Goal: Task Accomplishment & Management: Use online tool/utility

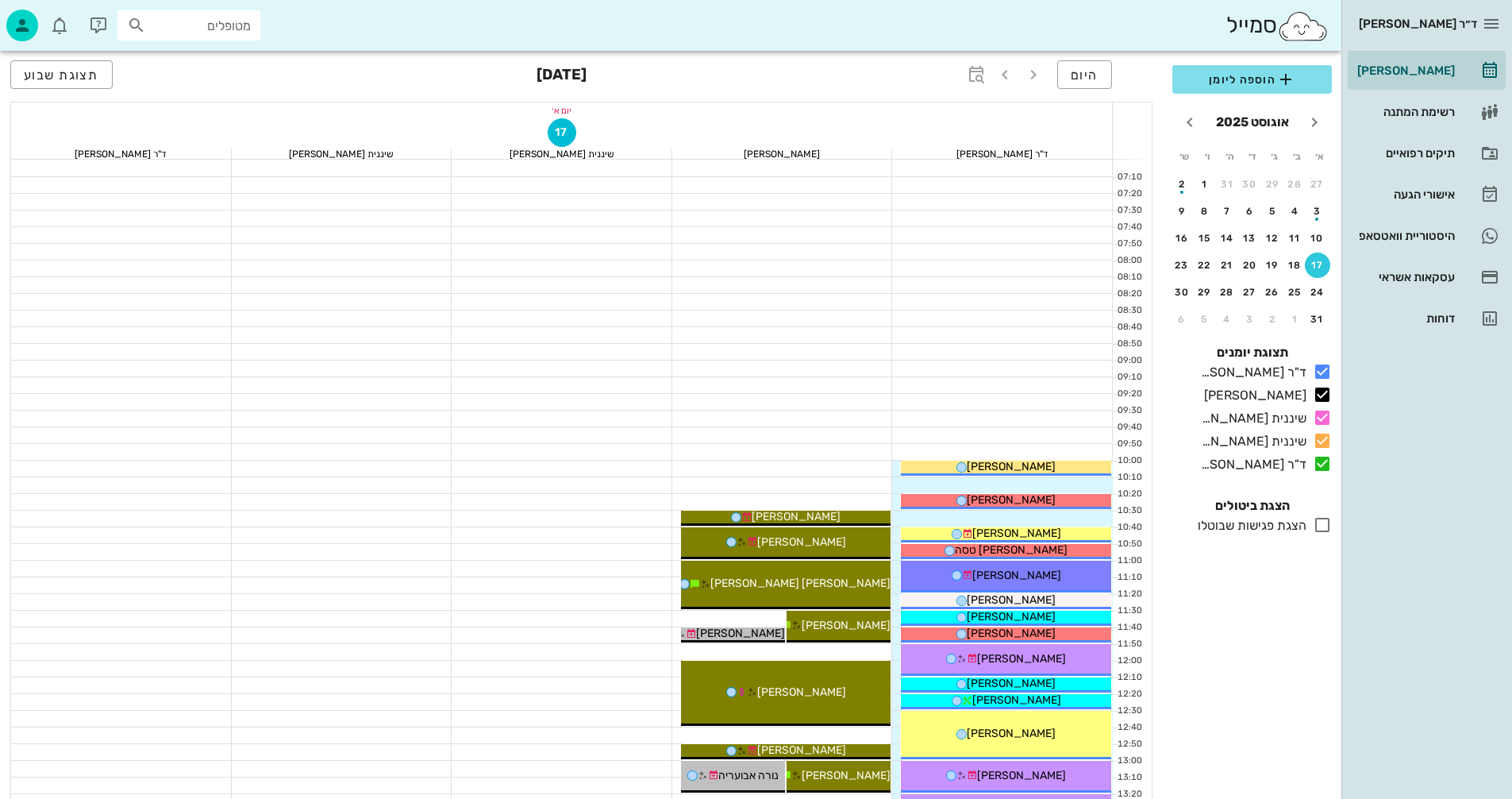
scroll to position [603, 0]
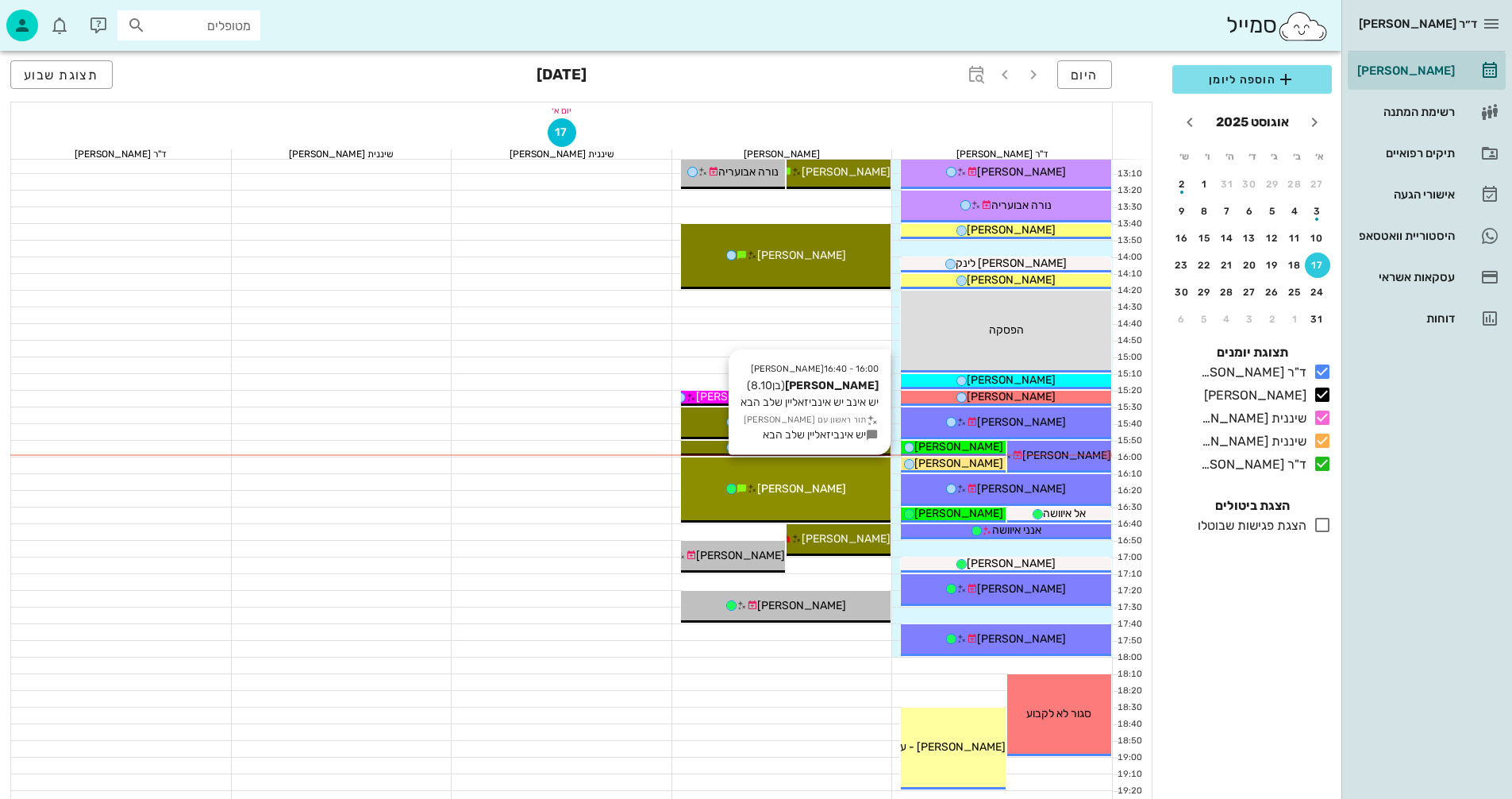
click at [820, 496] on div "[PERSON_NAME]" at bounding box center [787, 489] width 211 height 17
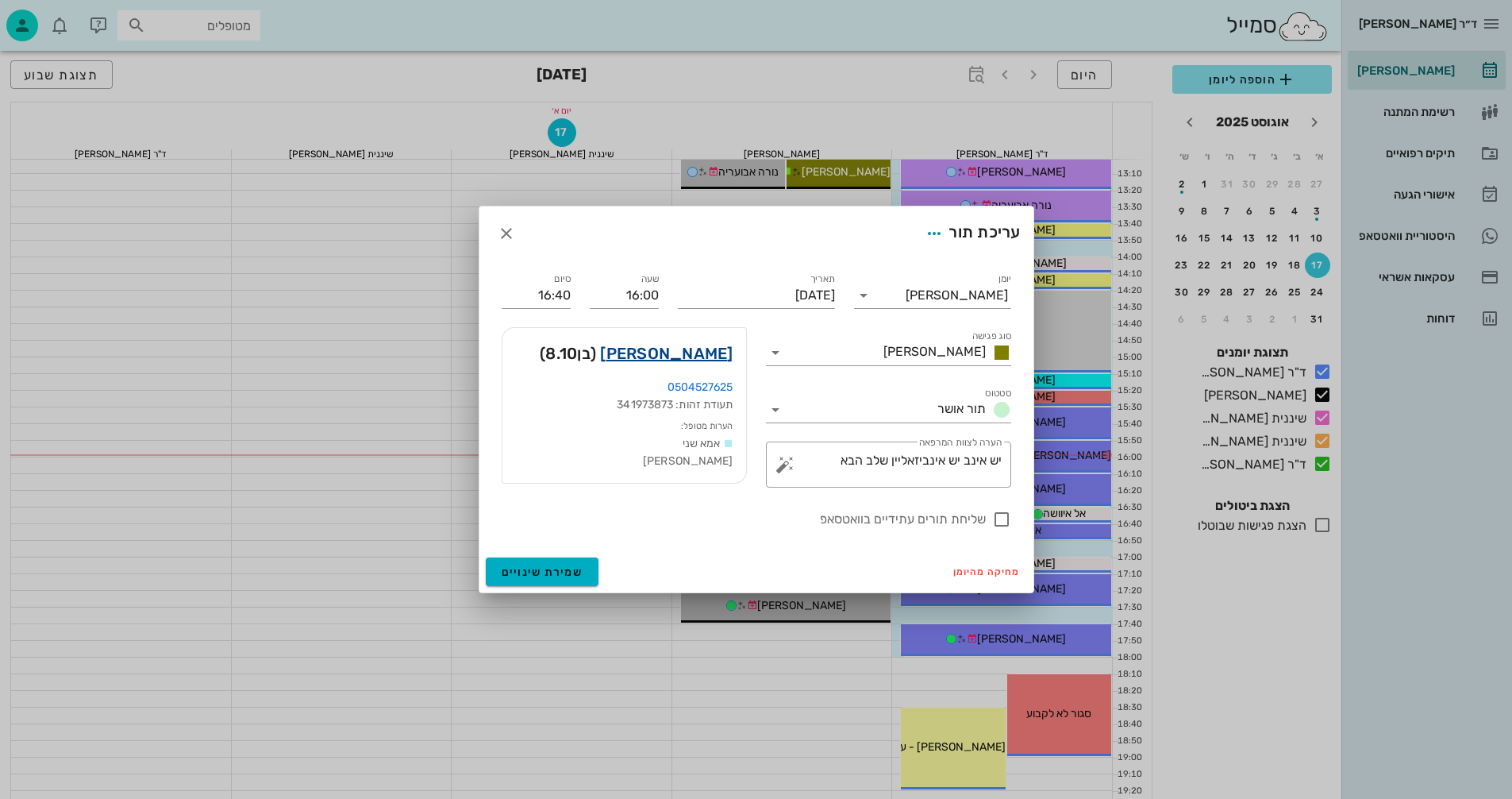
click at [697, 354] on link "[PERSON_NAME]" at bounding box center [667, 354] width 133 height 26
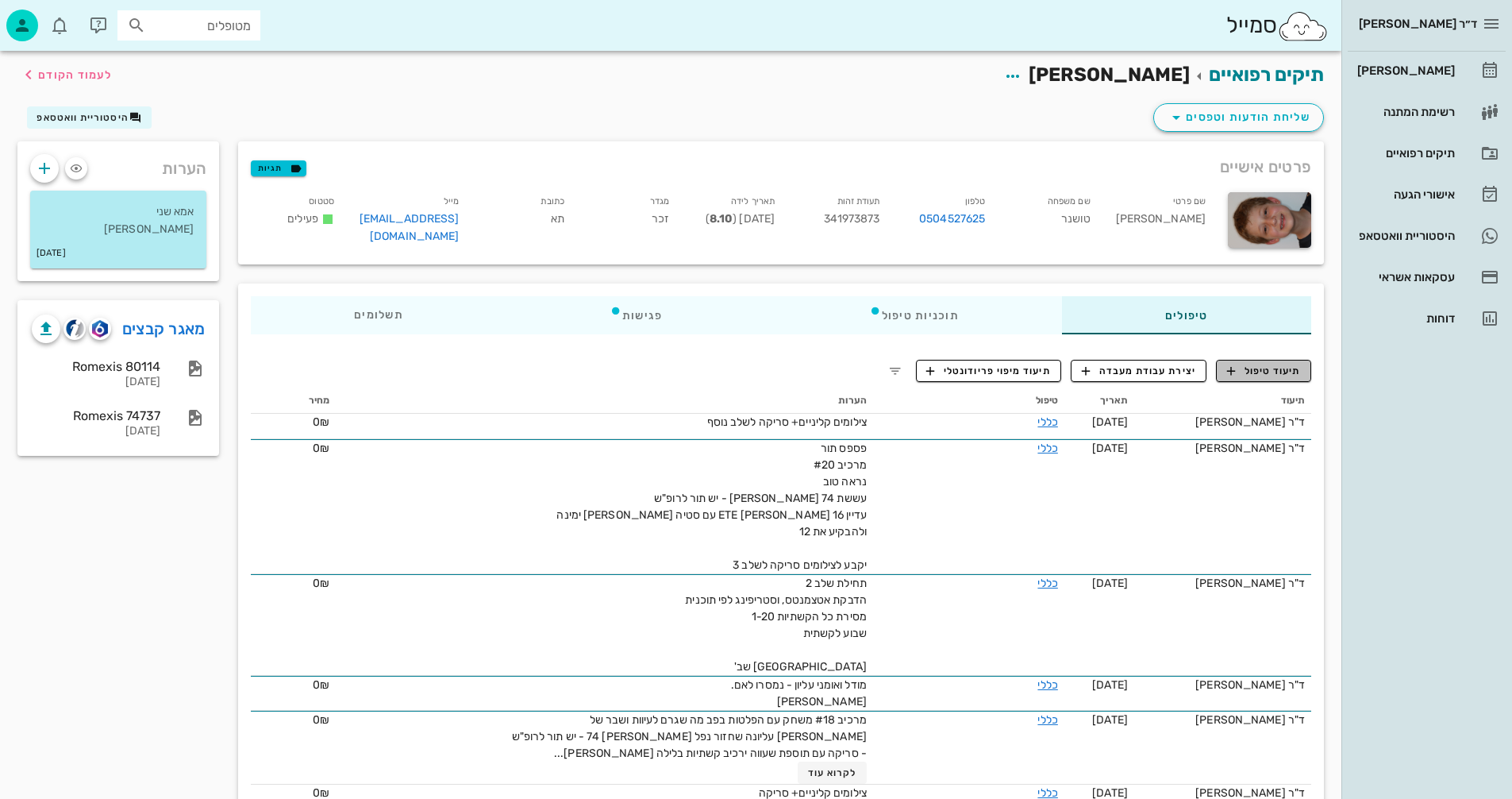
click at [1269, 367] on span "תיעוד טיפול" at bounding box center [1264, 370] width 74 height 14
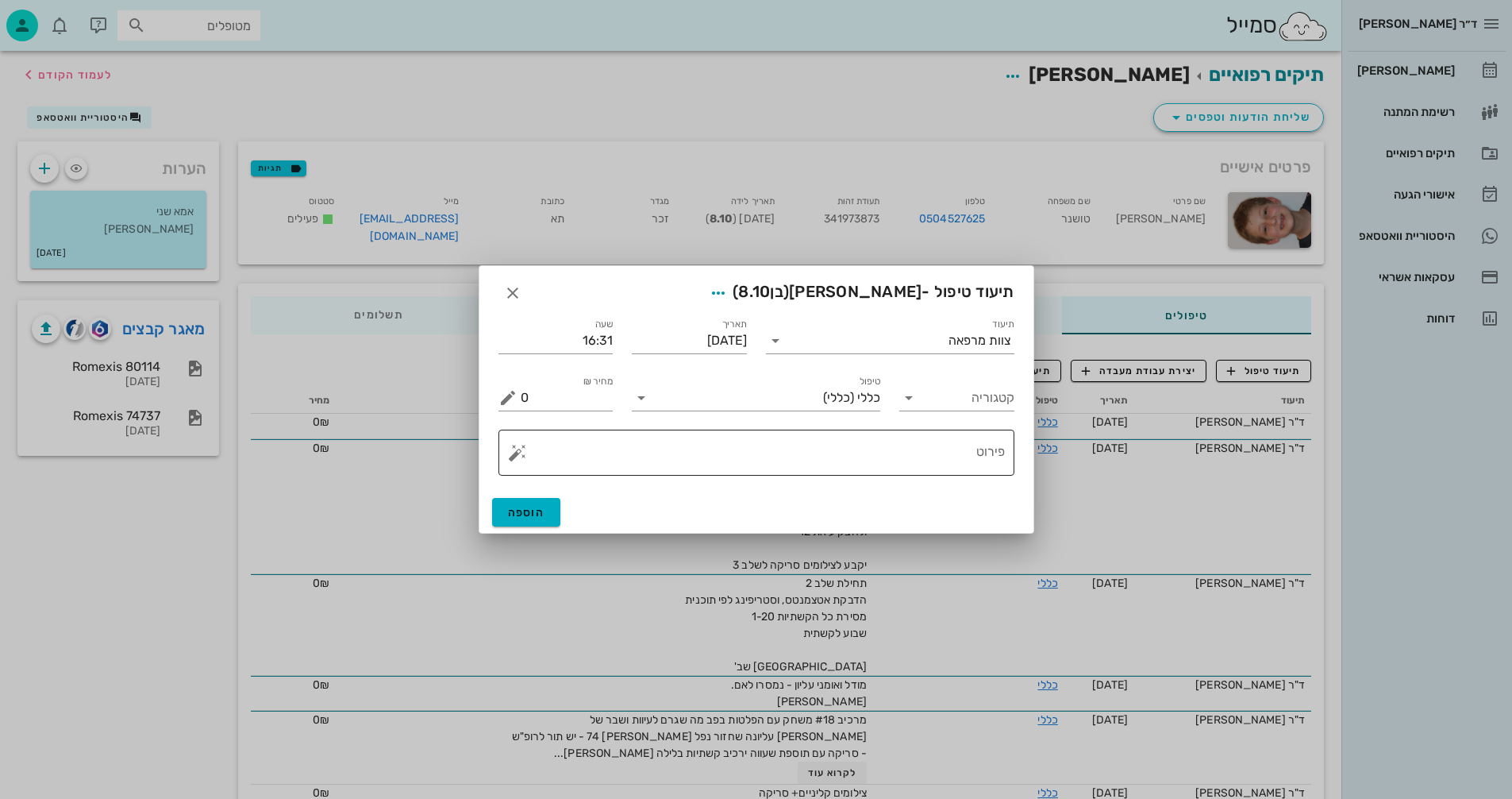
click at [525, 456] on button "button" at bounding box center [517, 453] width 19 height 19
click at [537, 392] on div "[MEDICAL_DATA]" at bounding box center [573, 389] width 129 height 31
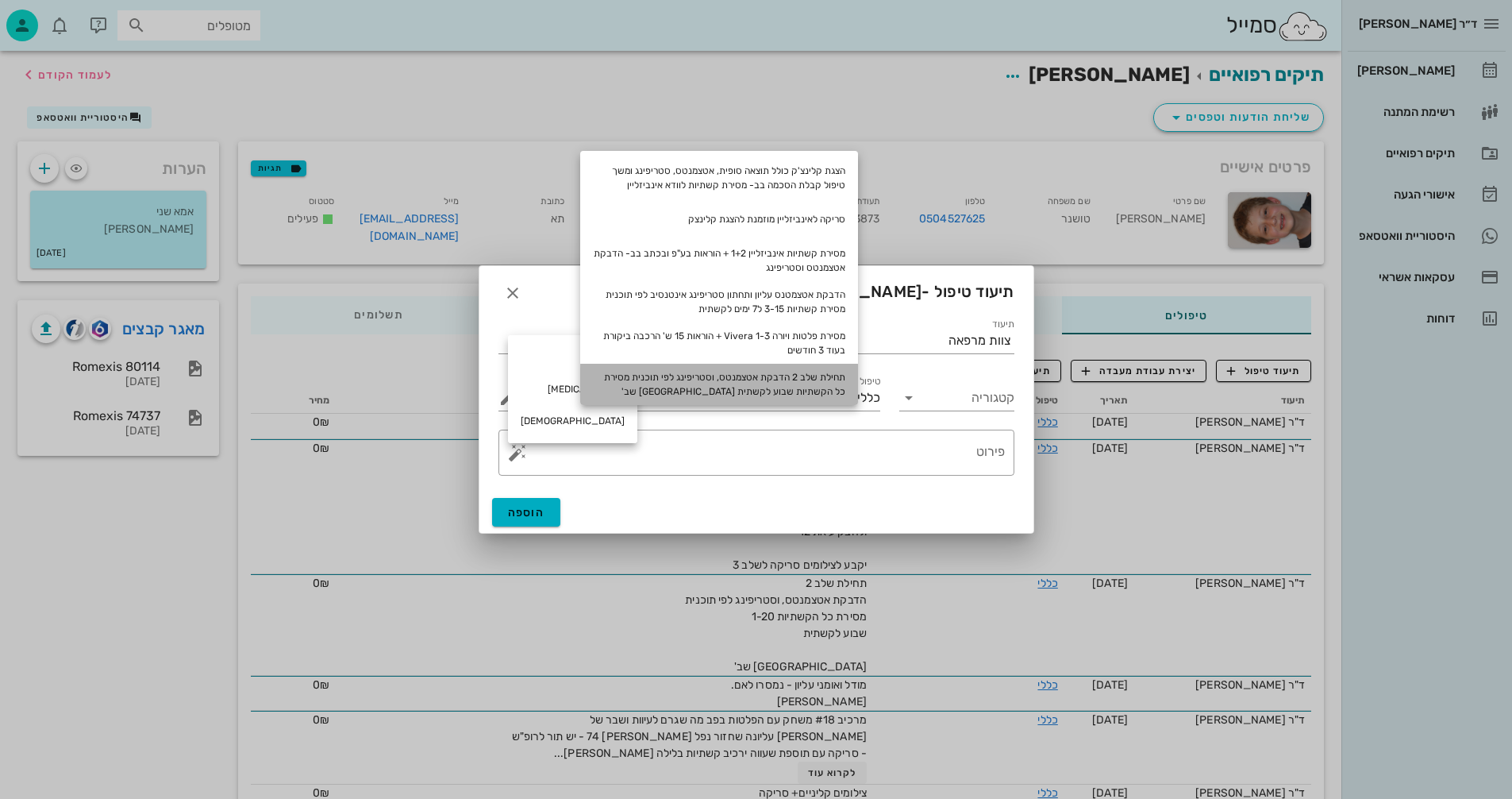
click at [839, 381] on div "תחילת שלב 2 הדבקת אטצמנטס, וסטריפינג לפי תוכנית מסירת כל הקשתיות שבוע לקשתית [G…" at bounding box center [719, 384] width 278 height 42
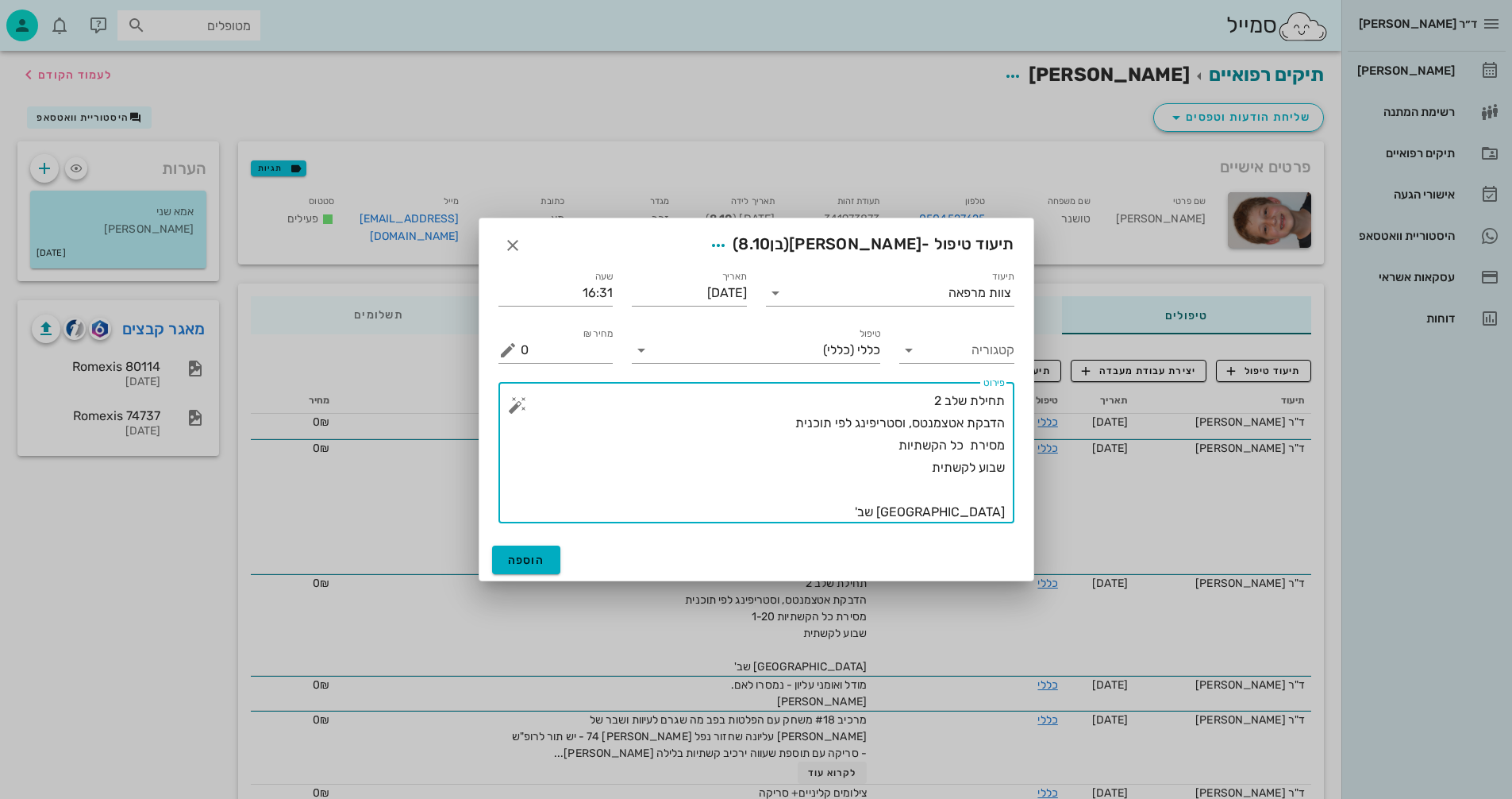
drag, startPoint x: 930, startPoint y: 399, endPoint x: 941, endPoint y: 399, distance: 11.0
click at [941, 399] on textarea "תחילת שלב 2 הדבקת אטצמנטס, וסטריפינג לפי תוכנית מסירת כל הקשתיות שבוע לקשתית [G…" at bounding box center [763, 456] width 484 height 133
click at [878, 444] on textarea "תחילת שלב 3 הדבקת אטצמנטס, וסטריפינג לפי תוכנית מסירת כל הקשתיות שבוע לקשתית [G…" at bounding box center [763, 456] width 484 height 133
click at [981, 512] on textarea "תחילת שלב 3 הדבקת אטצמנטס, וסטריפינג לפי תוכנית מסירת כל הקשתיות 1-11 שבוע לקשת…" at bounding box center [763, 456] width 484 height 133
type textarea "תחילת שלב 3 הדבקת אטצמנטס, וסטריפינג לפי תוכנית מסירת כל הקשתיות 1-11 שבוע לקשת…"
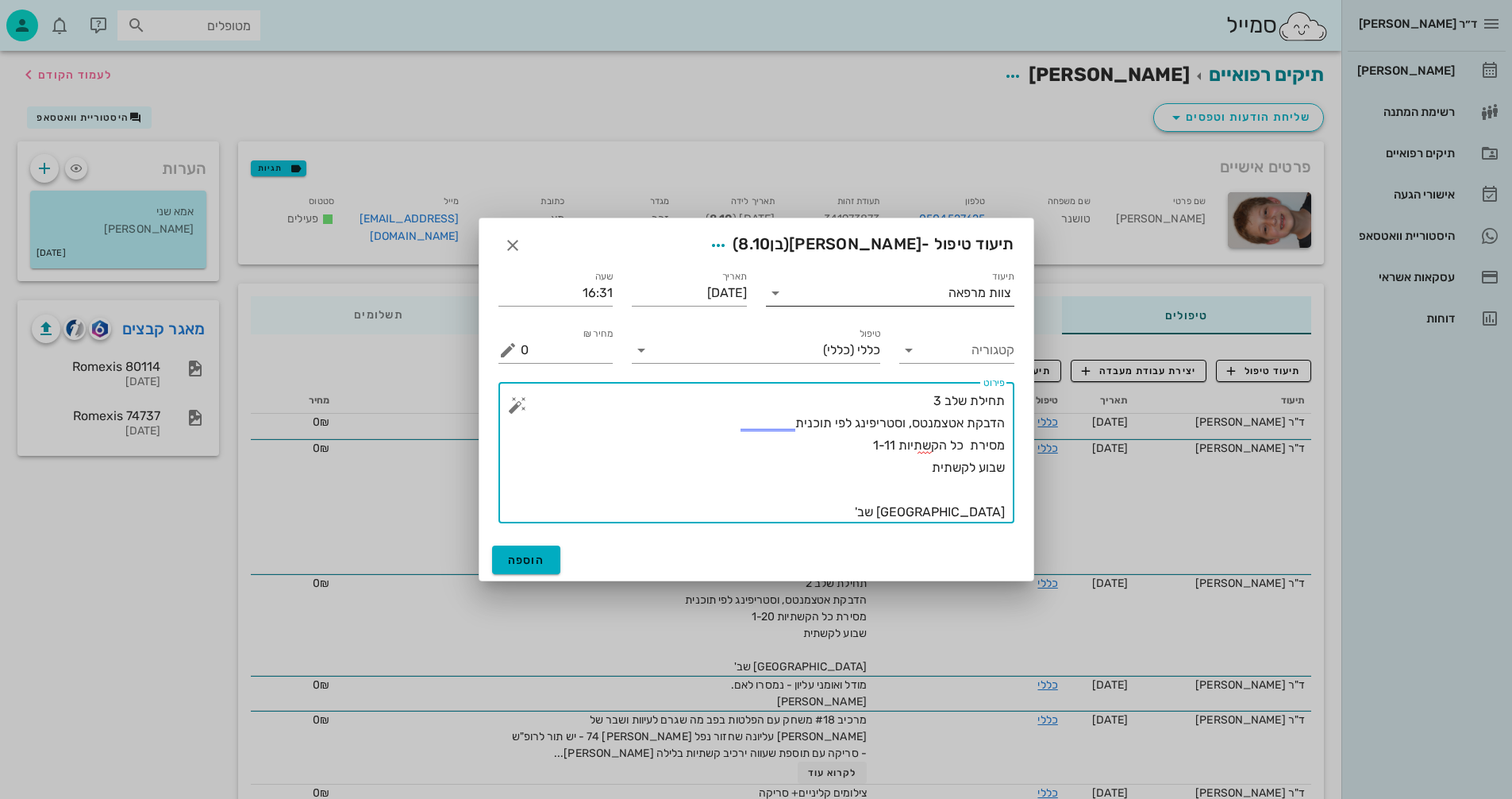
click at [944, 283] on input "תיעוד" at bounding box center [869, 293] width 161 height 26
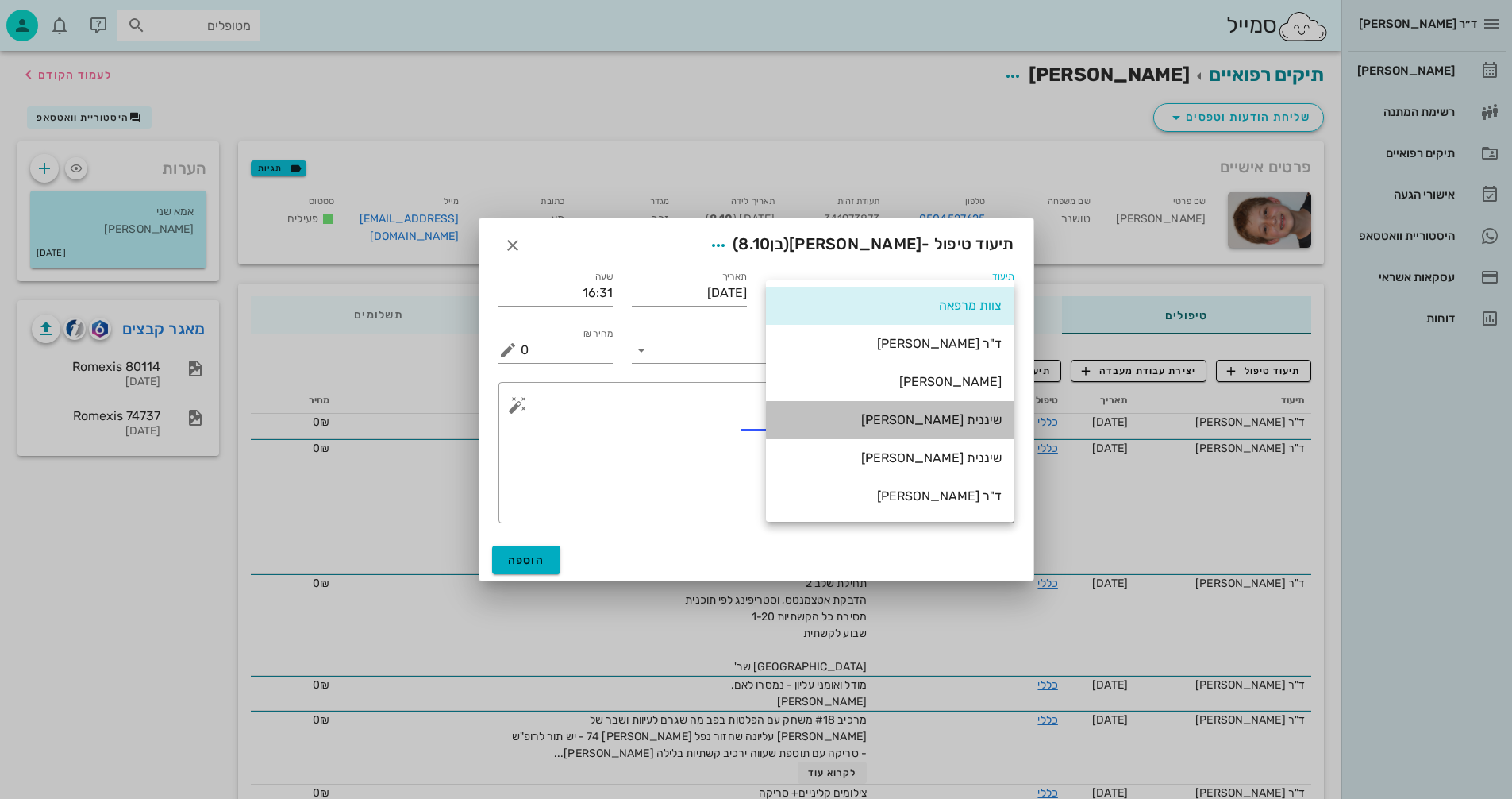
click at [981, 426] on div "שיננית [PERSON_NAME]" at bounding box center [890, 419] width 224 height 15
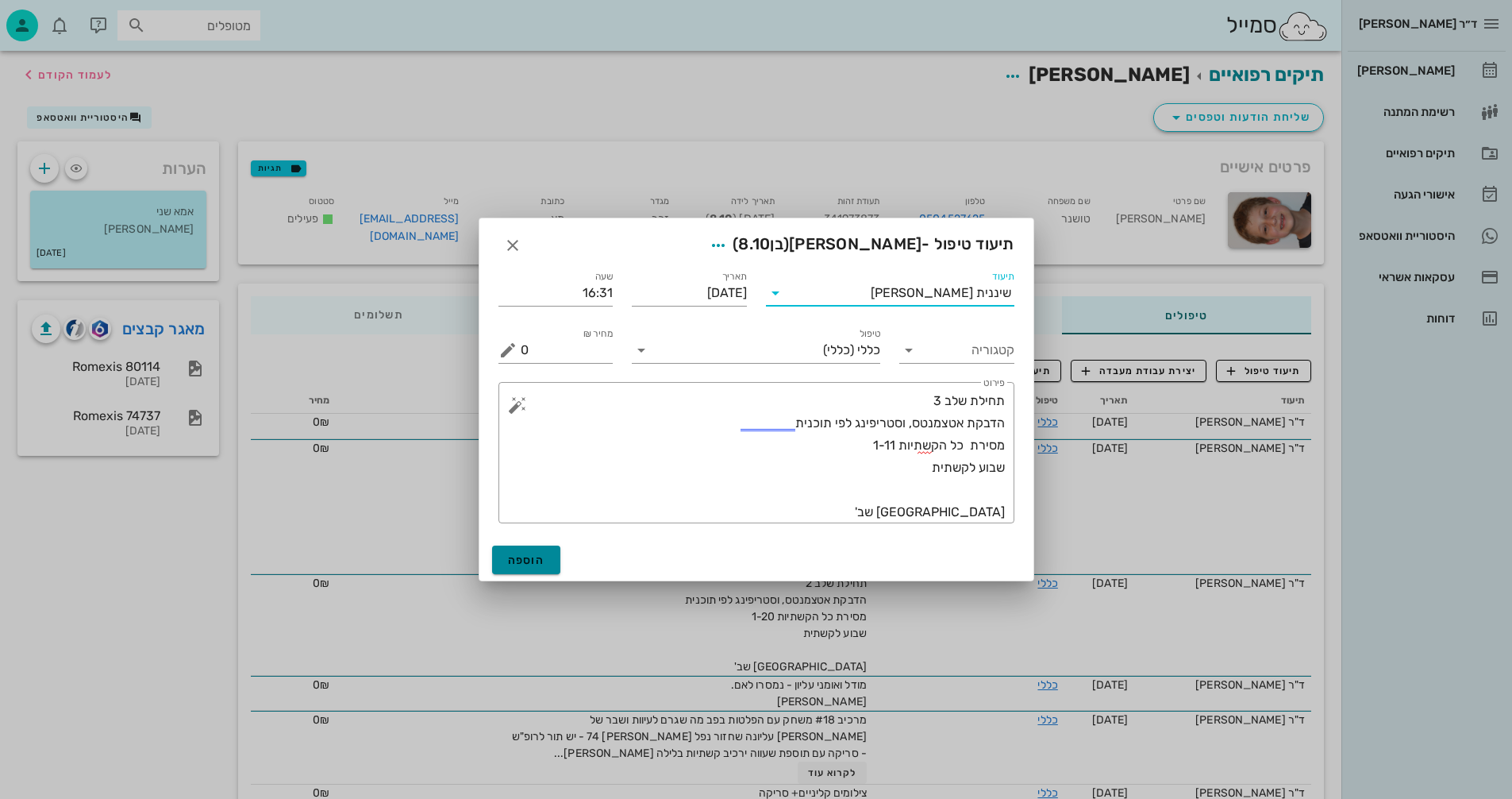
click at [512, 558] on span "הוספה" at bounding box center [526, 560] width 37 height 14
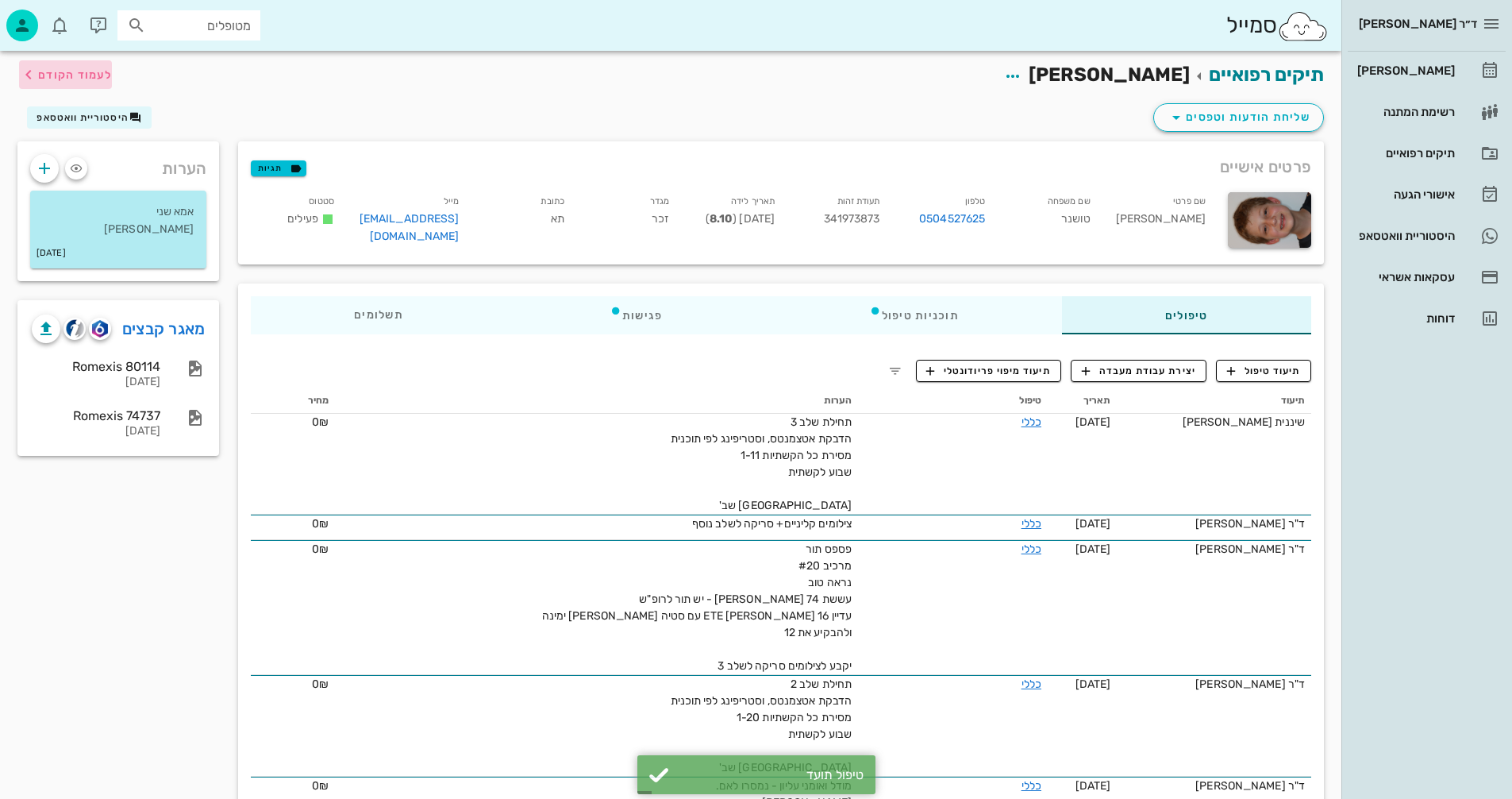
click at [60, 77] on span "לעמוד הקודם" at bounding box center [75, 75] width 74 height 14
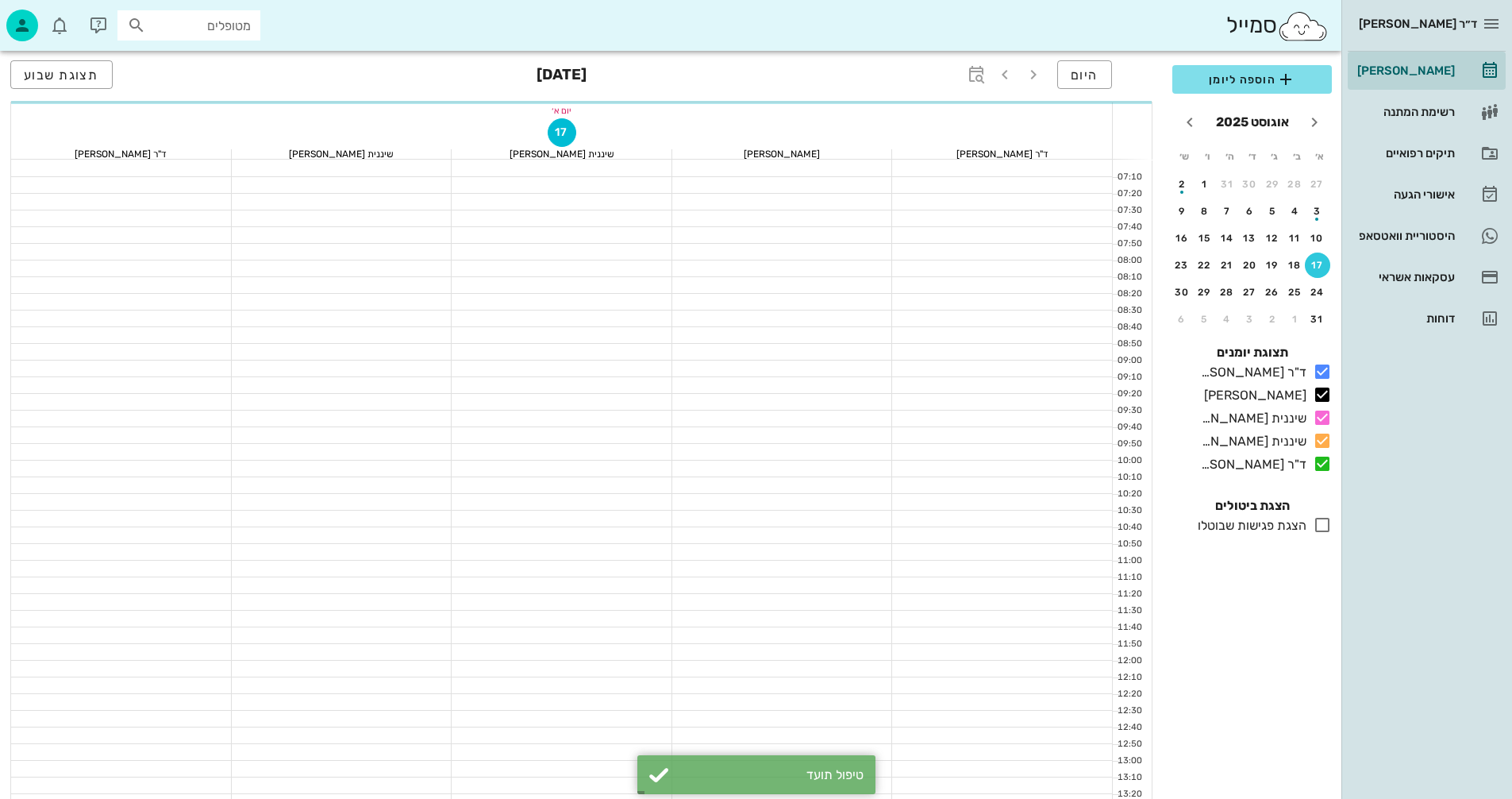
scroll to position [603, 0]
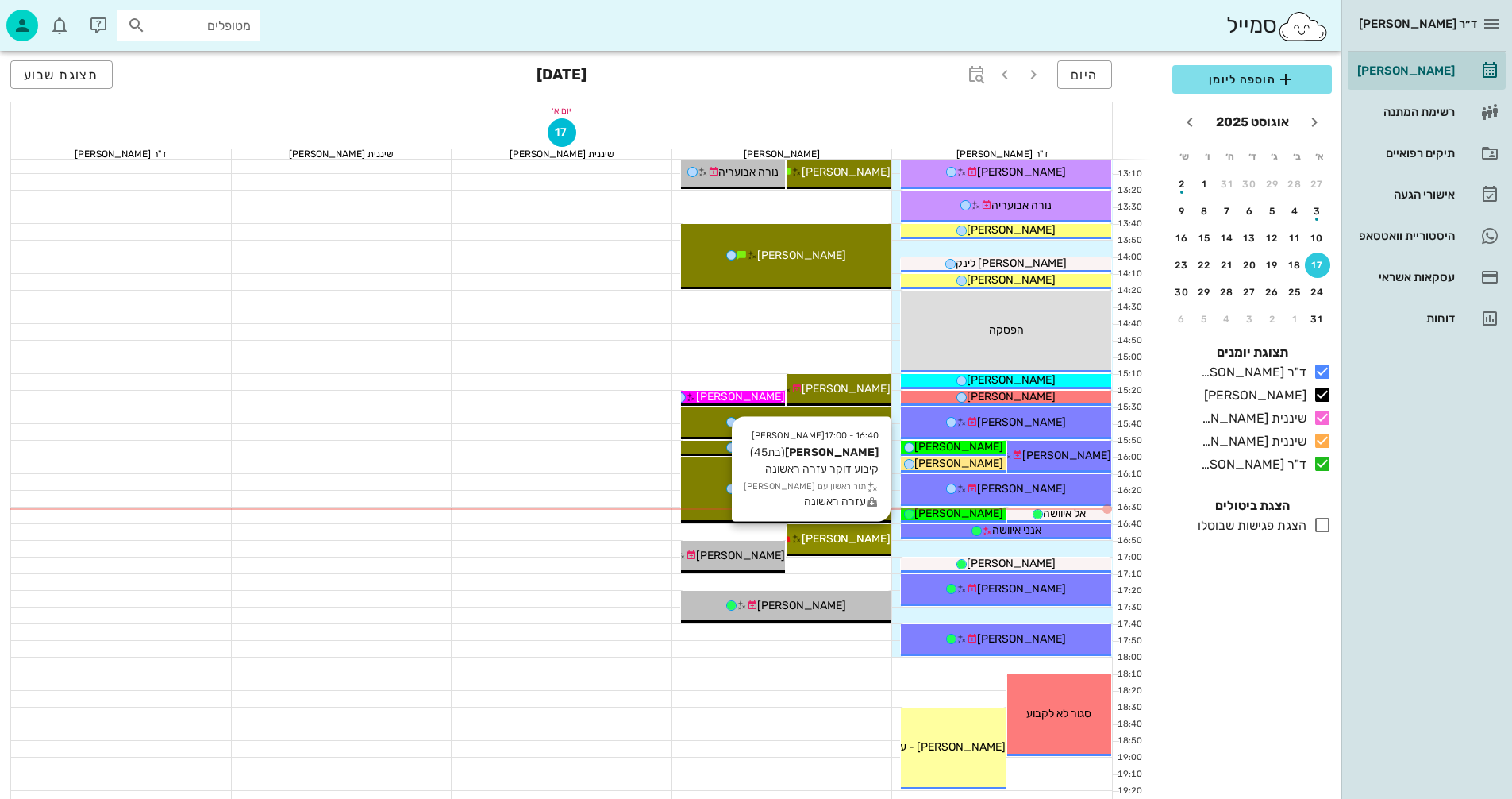
click at [802, 539] on icon at bounding box center [796, 539] width 10 height 10
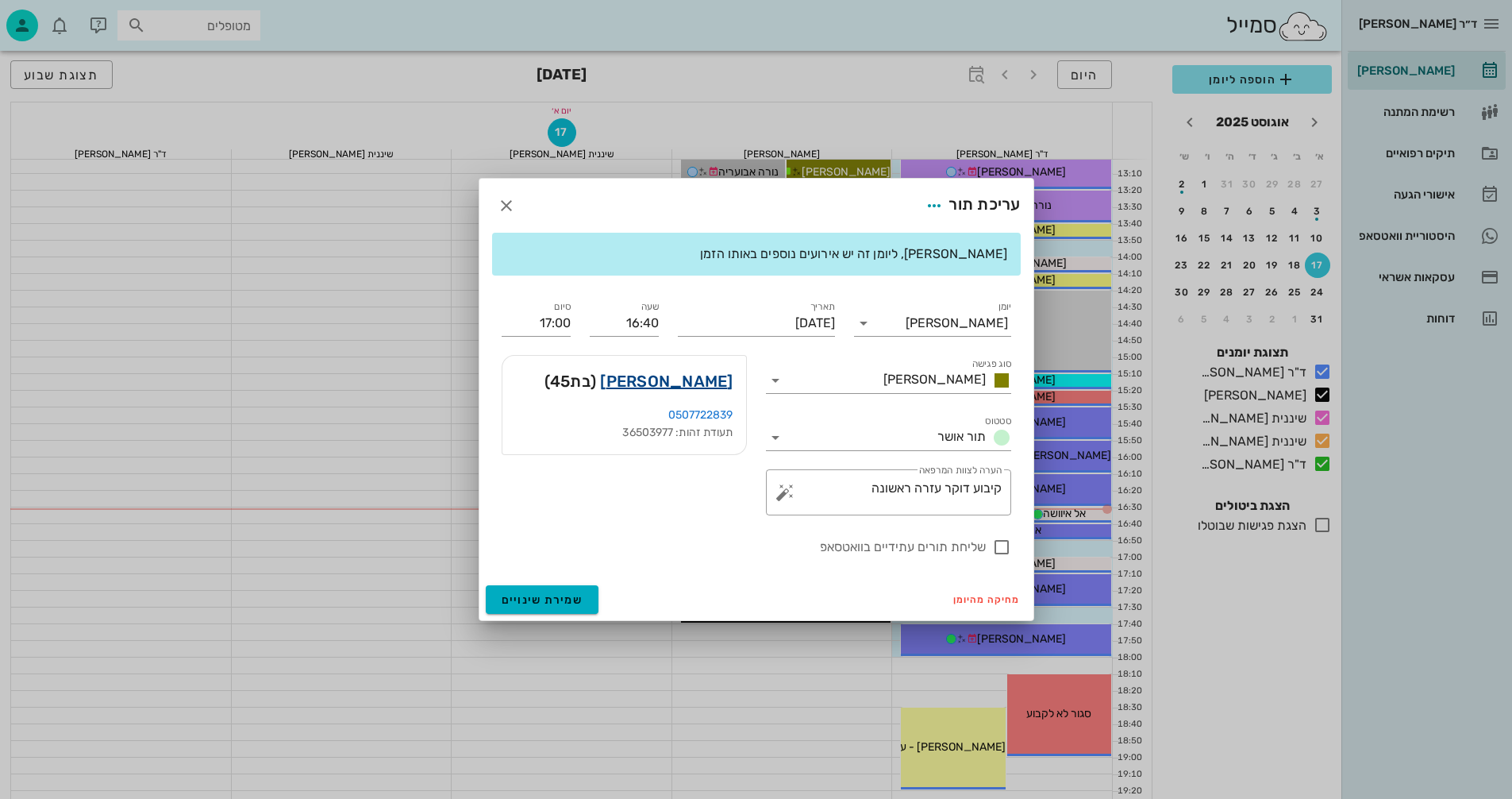
click at [709, 387] on link "[PERSON_NAME]" at bounding box center [667, 381] width 133 height 26
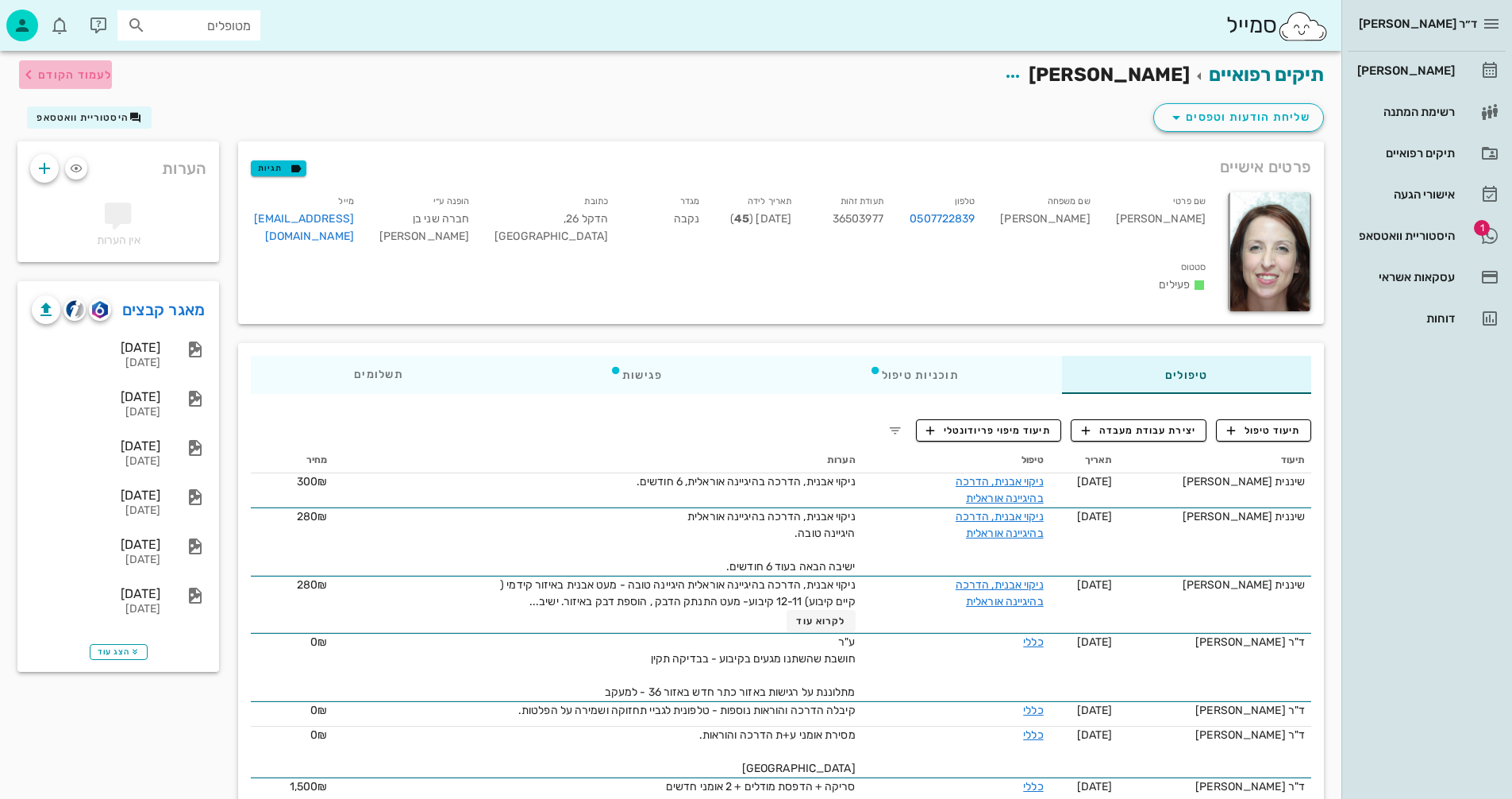
click at [91, 70] on span "לעמוד הקודם" at bounding box center [75, 75] width 74 height 14
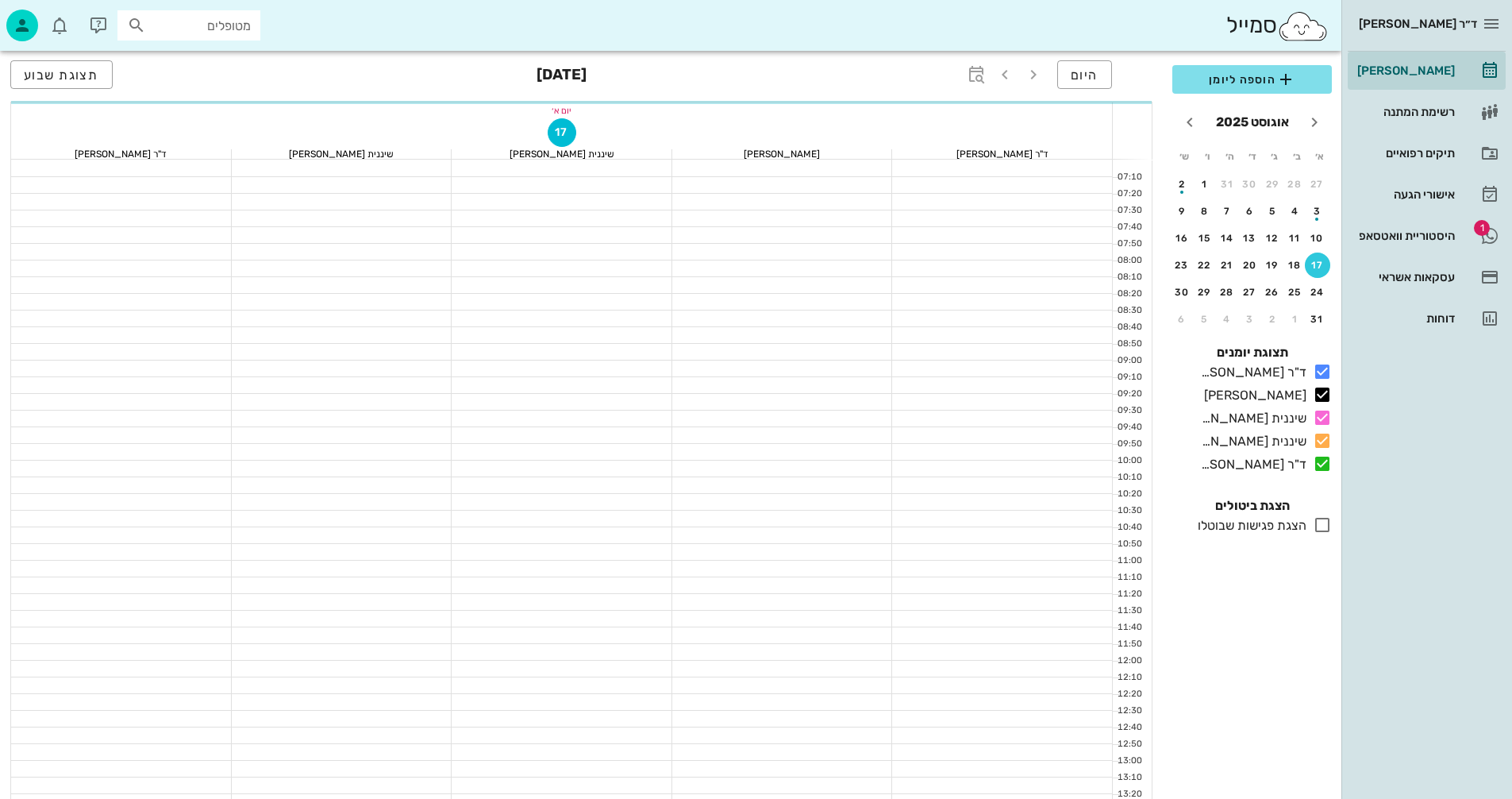
scroll to position [603, 0]
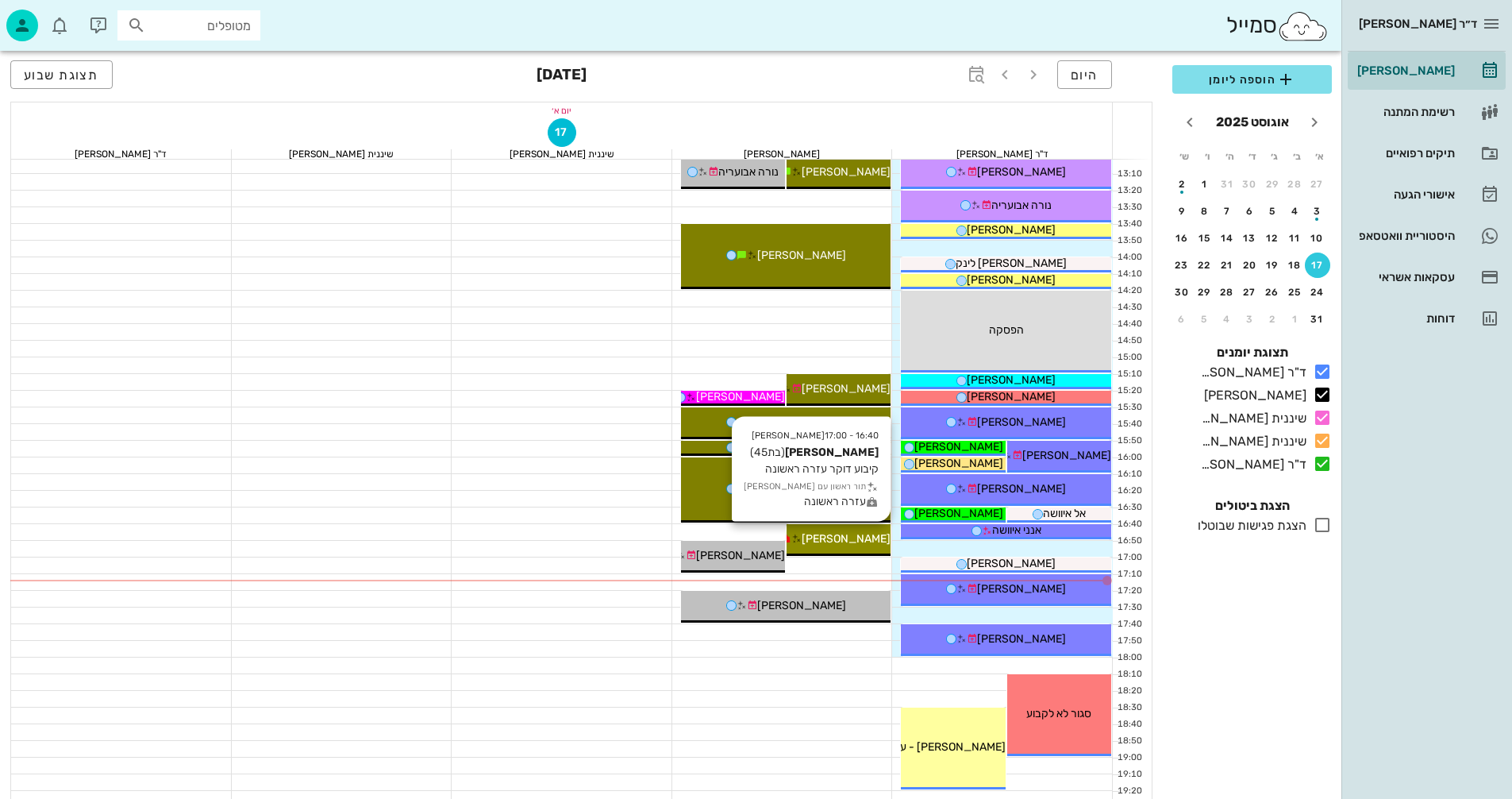
click at [877, 532] on span "[PERSON_NAME]" at bounding box center [846, 539] width 89 height 14
click at [867, 533] on span "[PERSON_NAME]" at bounding box center [846, 539] width 89 height 14
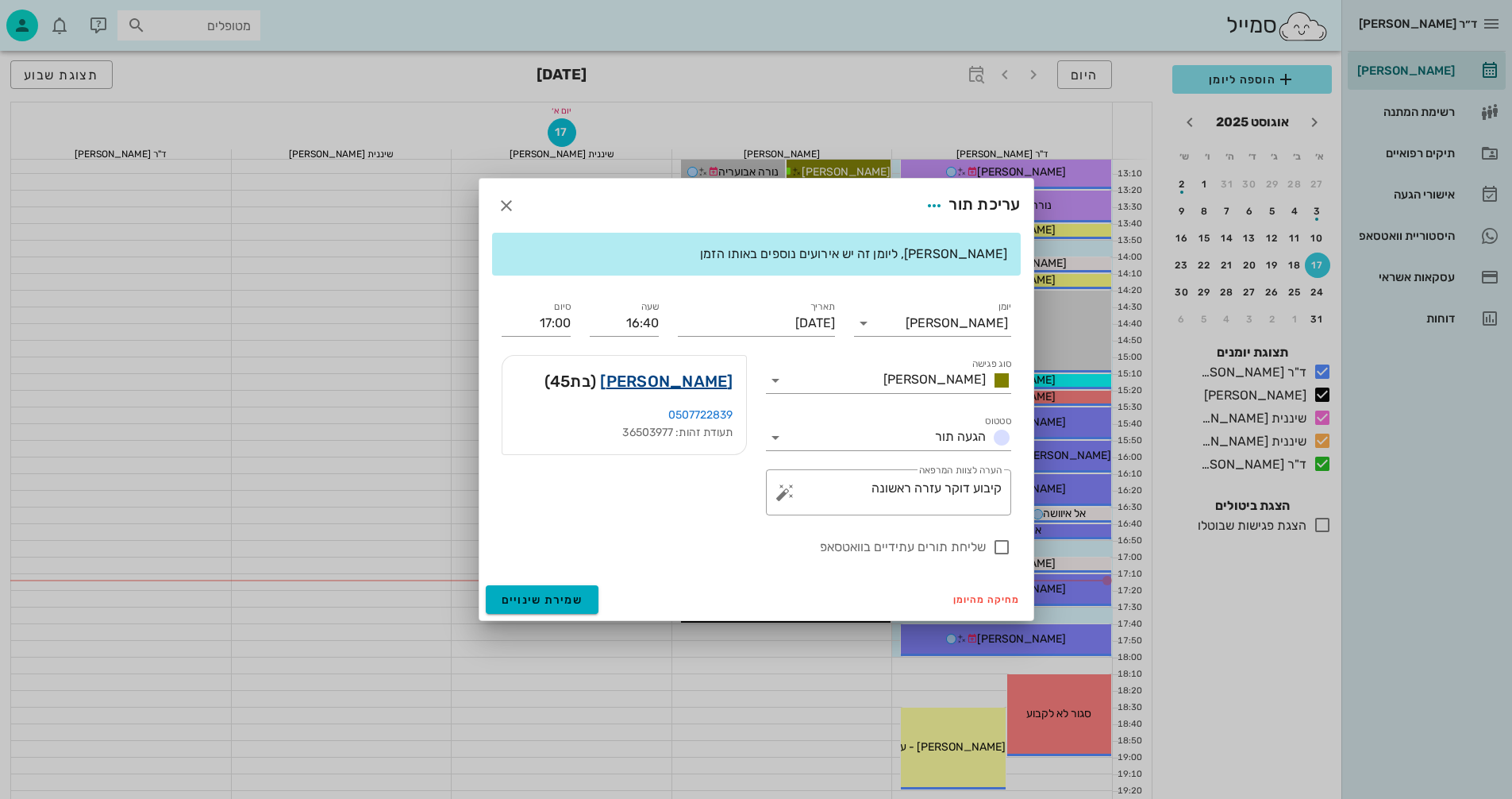
click at [717, 379] on link "[PERSON_NAME]" at bounding box center [667, 381] width 133 height 26
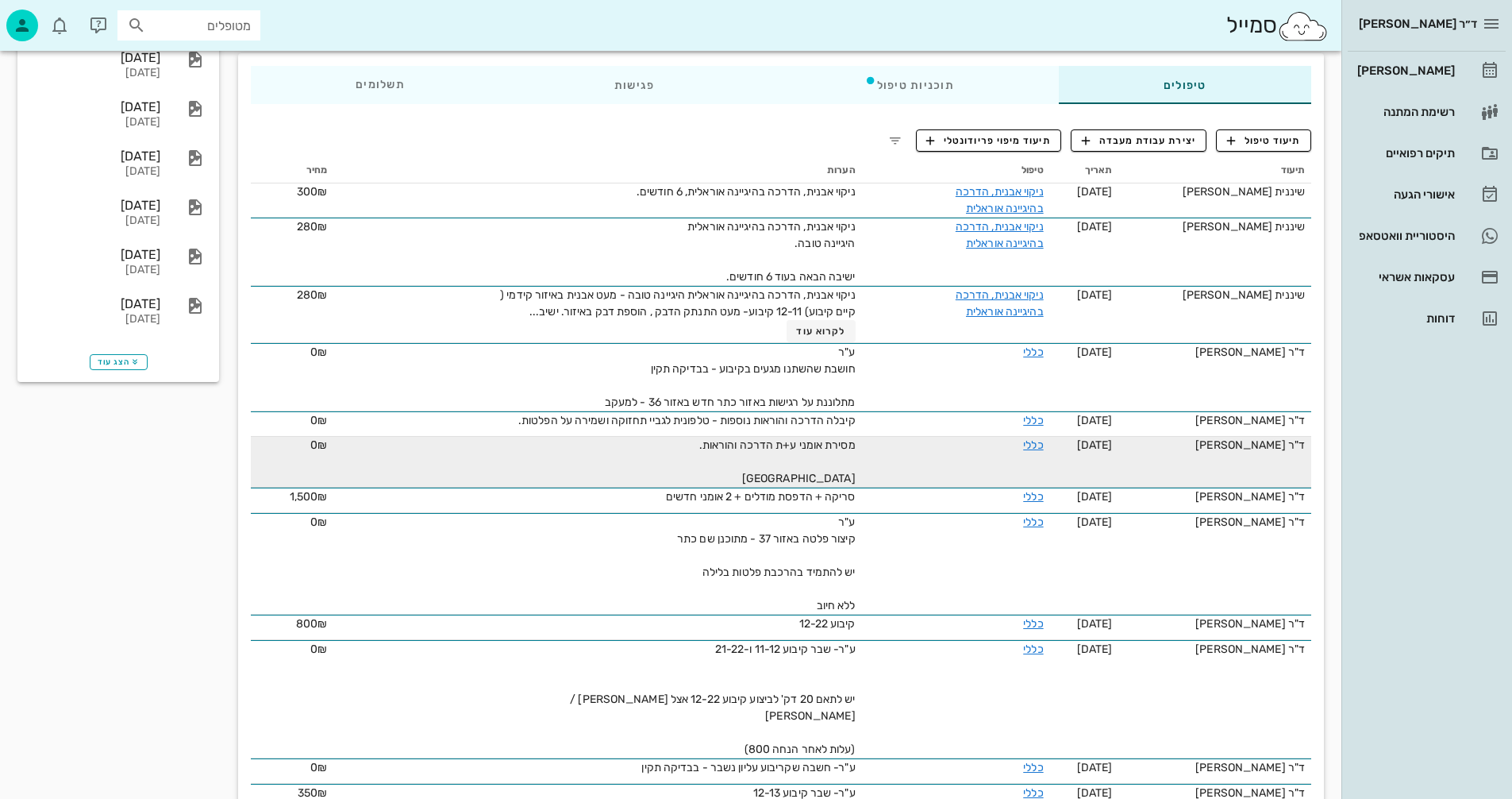
scroll to position [318, 0]
